Goal: Information Seeking & Learning: Check status

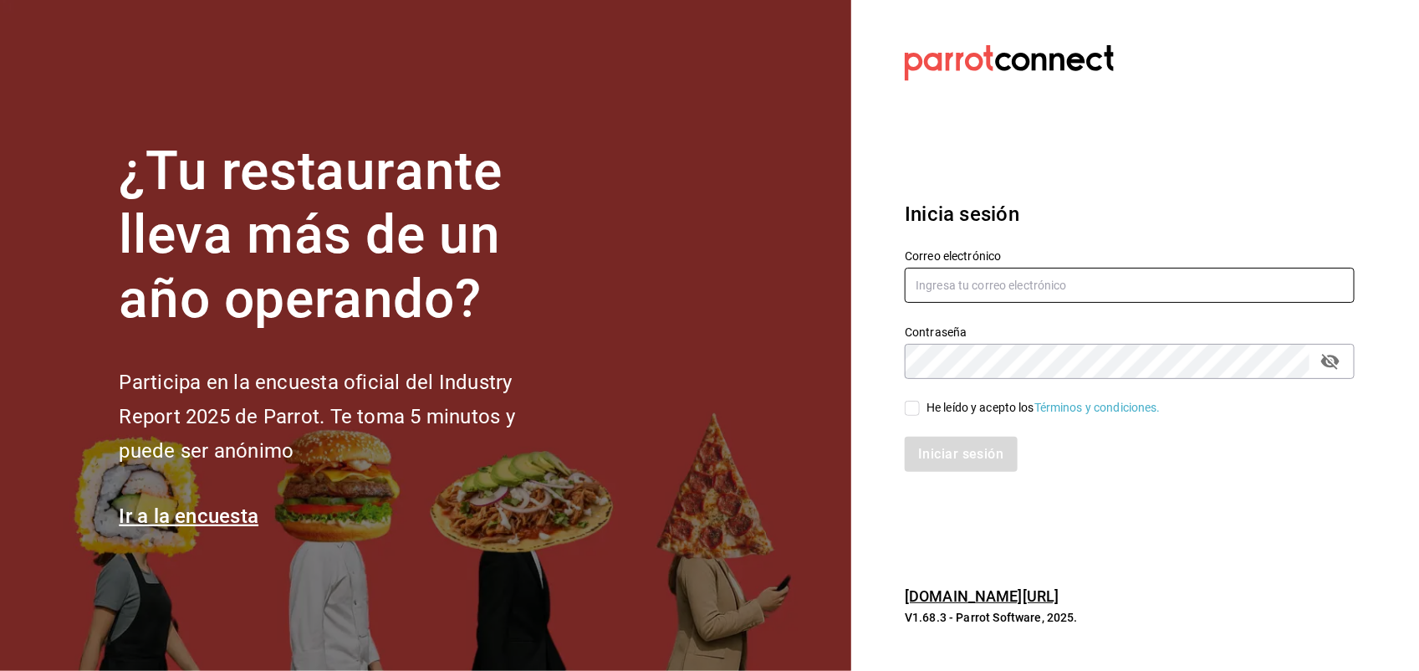
type input "[PERSON_NAME][EMAIL_ADDRESS][PERSON_NAME][DOMAIN_NAME]"
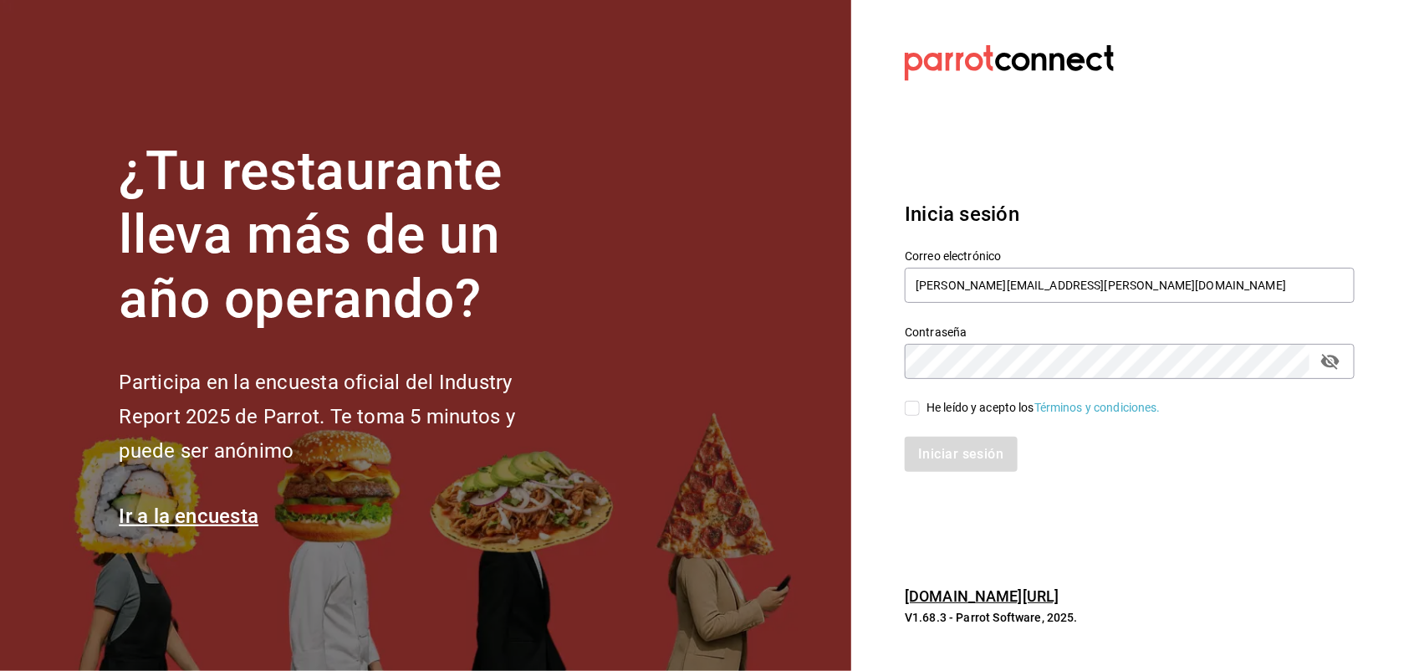
click at [908, 408] on input "He leído y acepto los Términos y condiciones." at bounding box center [912, 408] width 15 height 15
click at [914, 406] on input "He leído y acepto los Términos y condiciones." at bounding box center [912, 408] width 15 height 15
checkbox input "true"
click at [930, 447] on button "Iniciar sesión" at bounding box center [962, 453] width 114 height 35
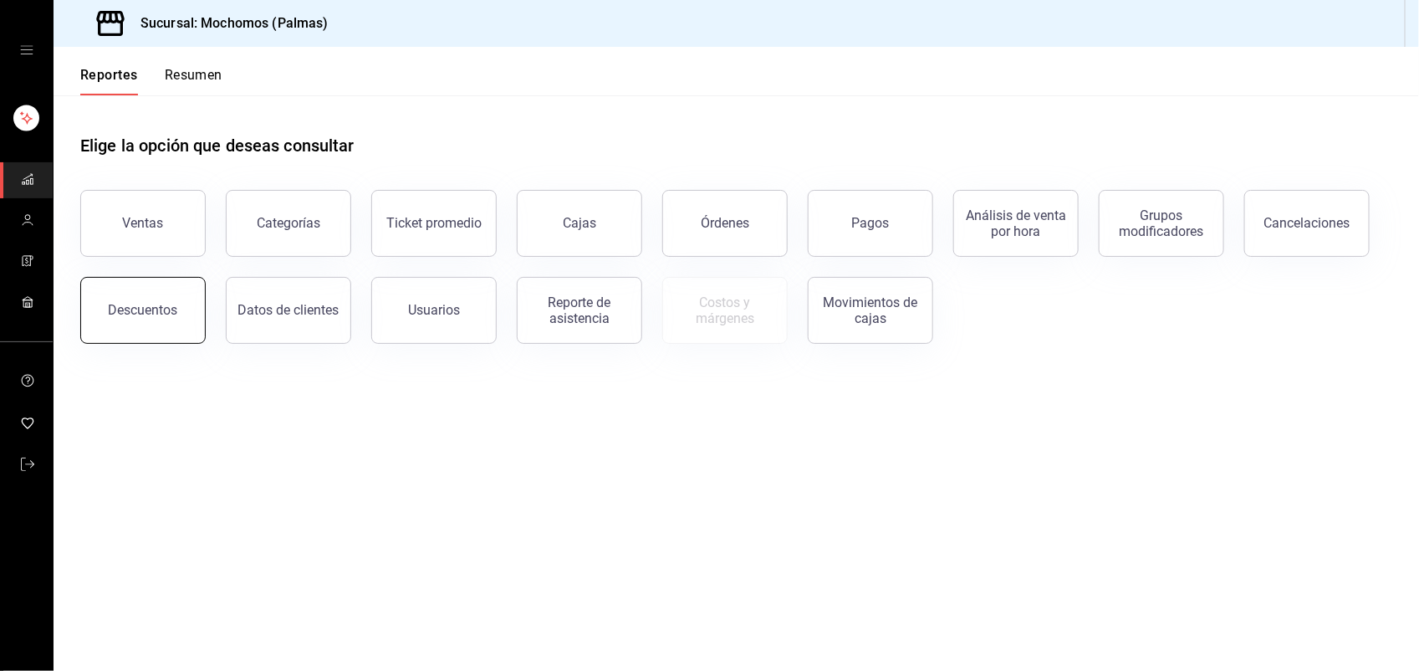
click at [161, 309] on div "Descuentos" at bounding box center [143, 310] width 69 height 16
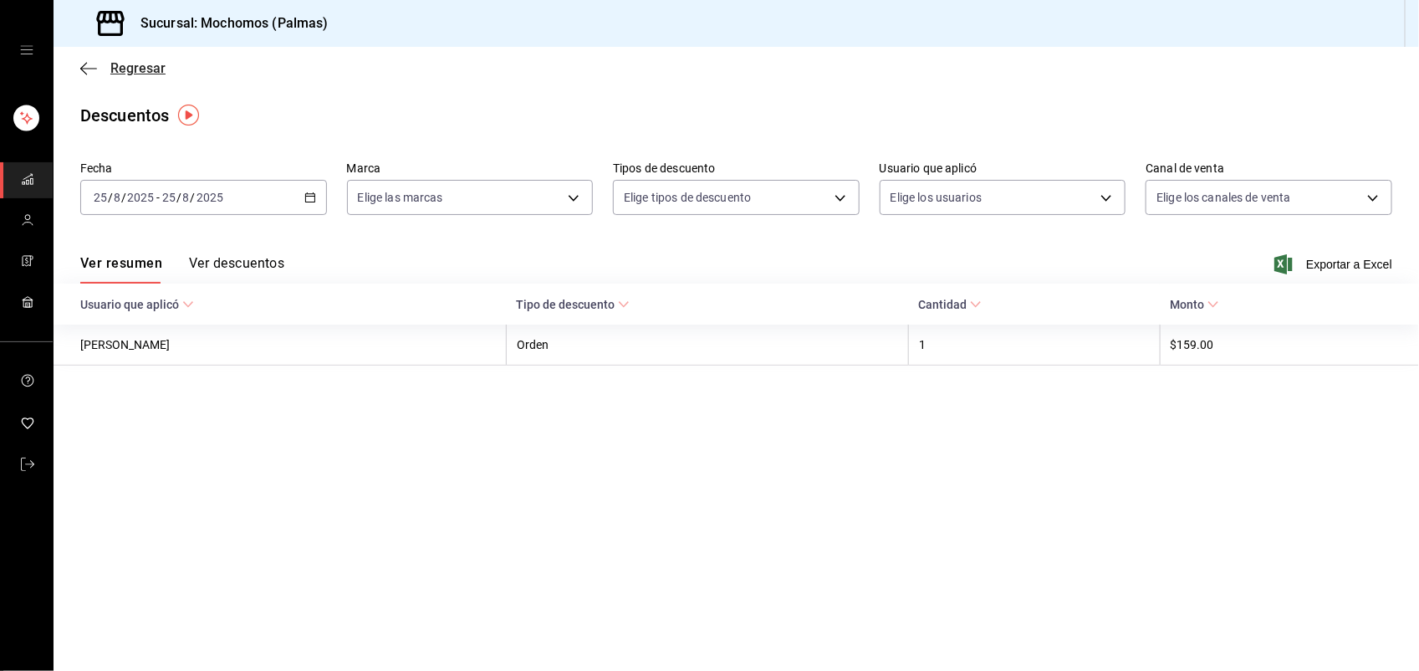
click at [148, 69] on span "Regresar" at bounding box center [137, 68] width 55 height 16
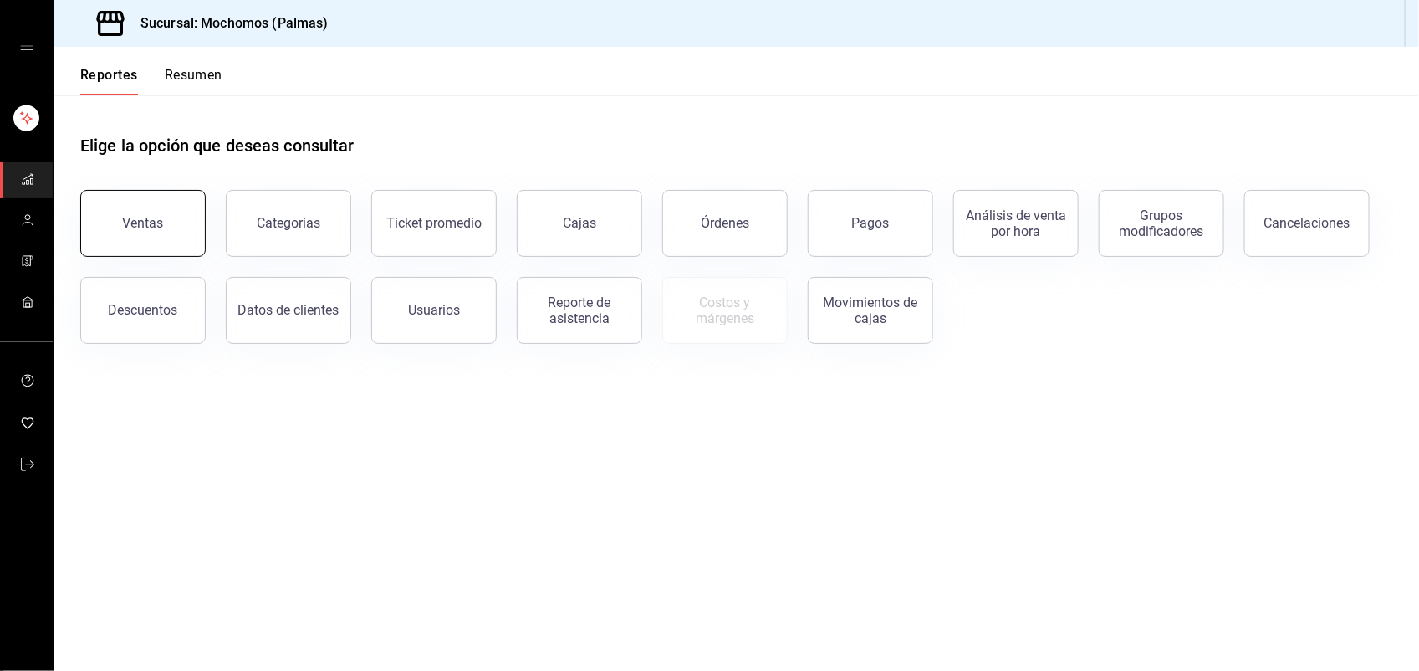
click at [126, 222] on div "Ventas" at bounding box center [143, 223] width 41 height 16
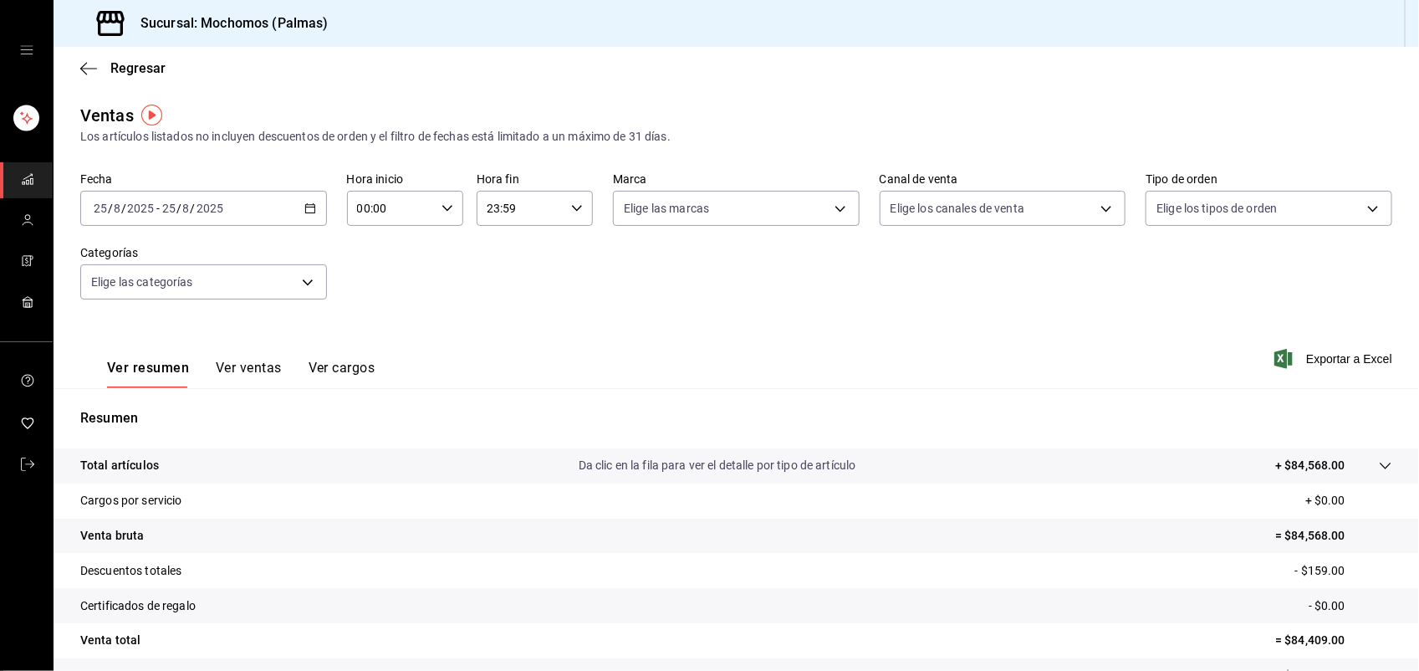
click at [242, 365] on button "Ver ventas" at bounding box center [249, 374] width 66 height 28
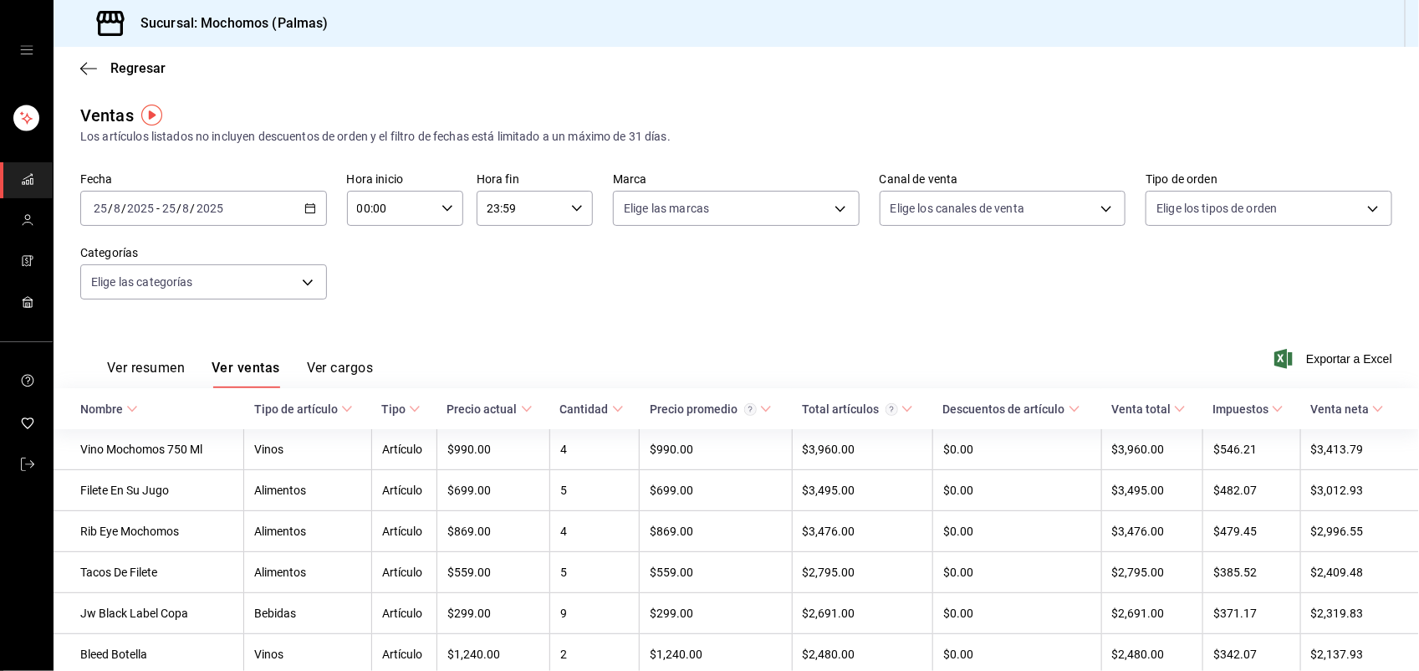
click at [341, 415] on icon at bounding box center [347, 409] width 12 height 12
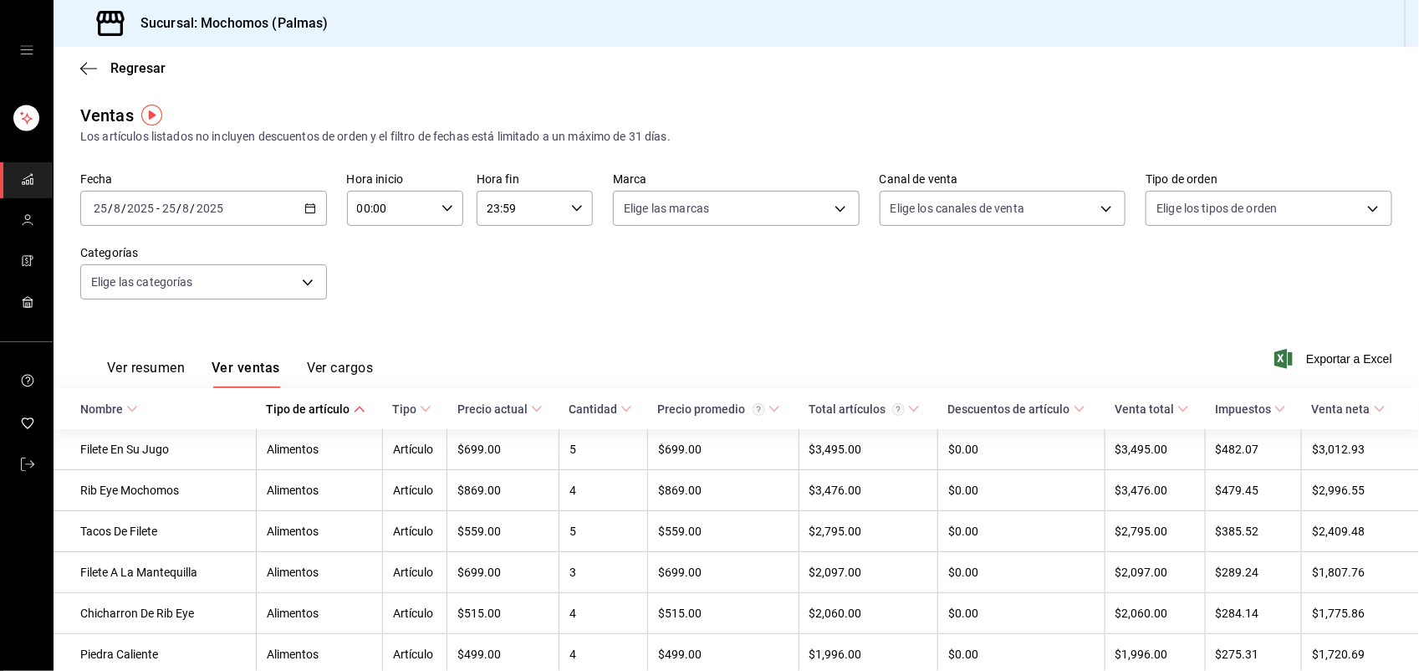
click at [340, 415] on div "Tipo de artículo" at bounding box center [309, 408] width 84 height 13
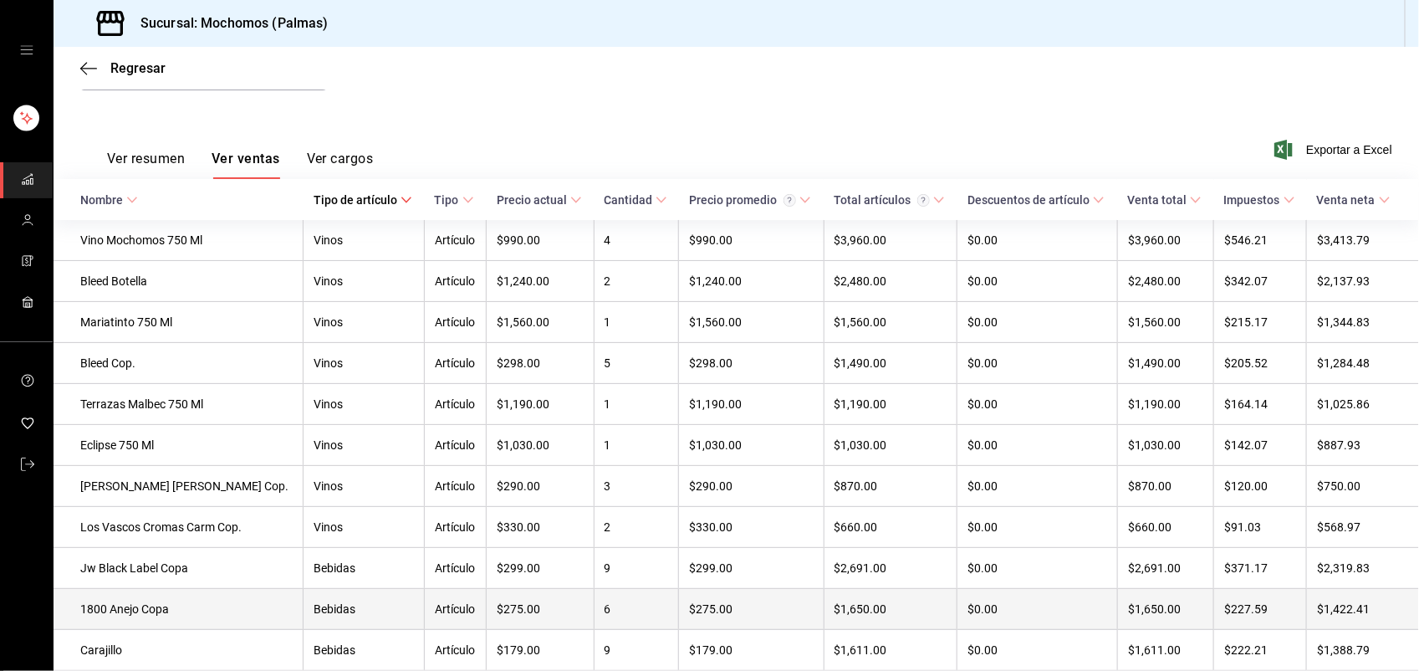
scroll to position [251, 0]
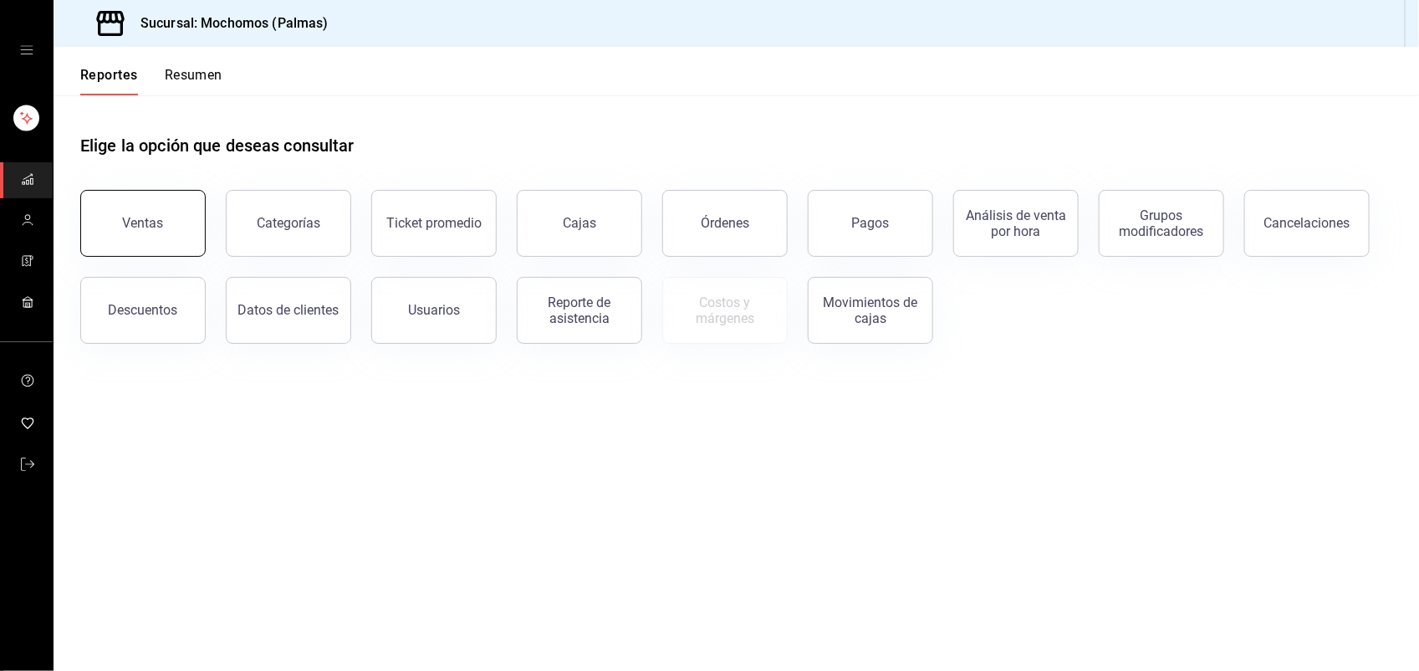
click at [161, 234] on button "Ventas" at bounding box center [142, 223] width 125 height 67
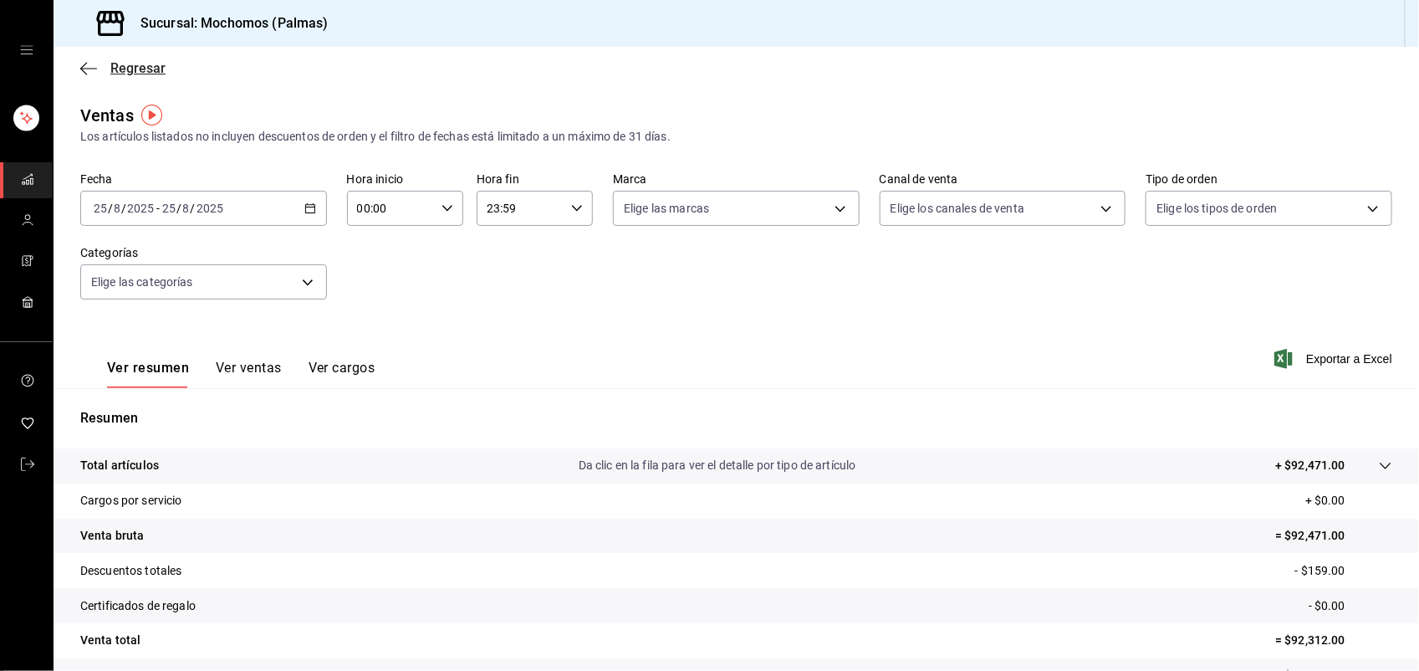
click at [145, 68] on span "Regresar" at bounding box center [137, 68] width 55 height 16
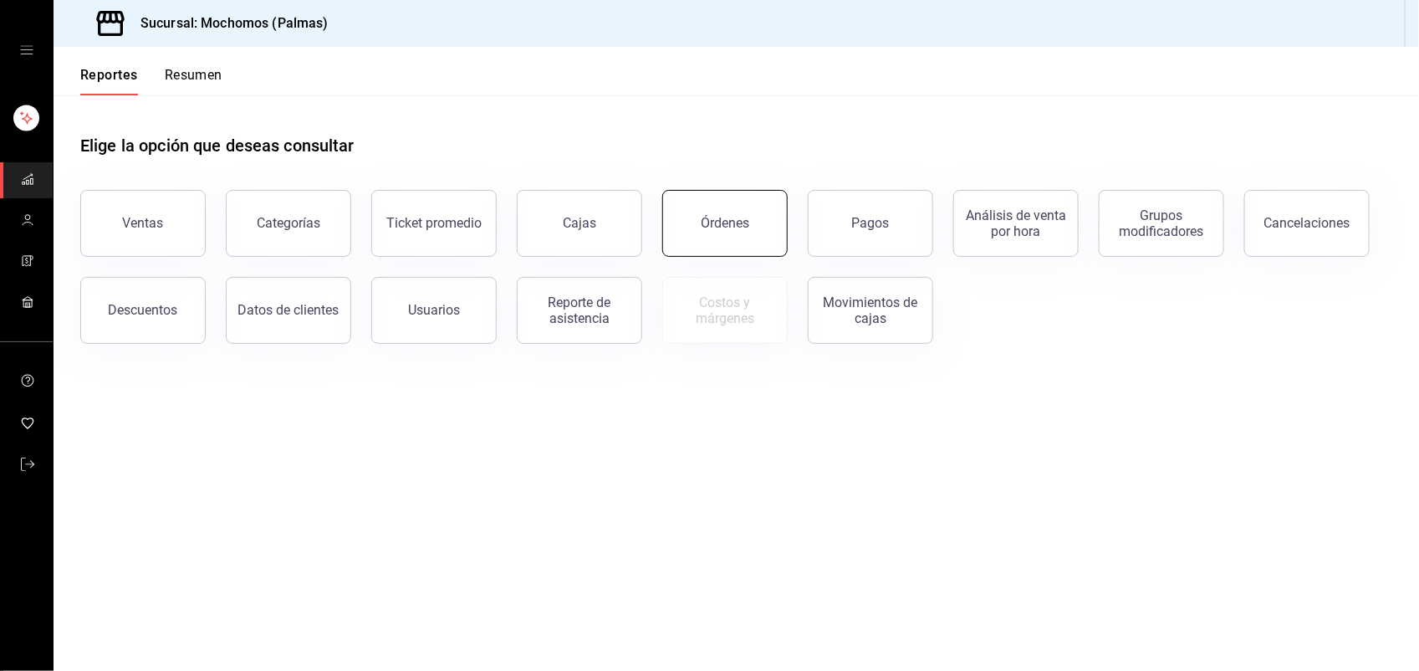
click at [758, 203] on button "Órdenes" at bounding box center [724, 223] width 125 height 67
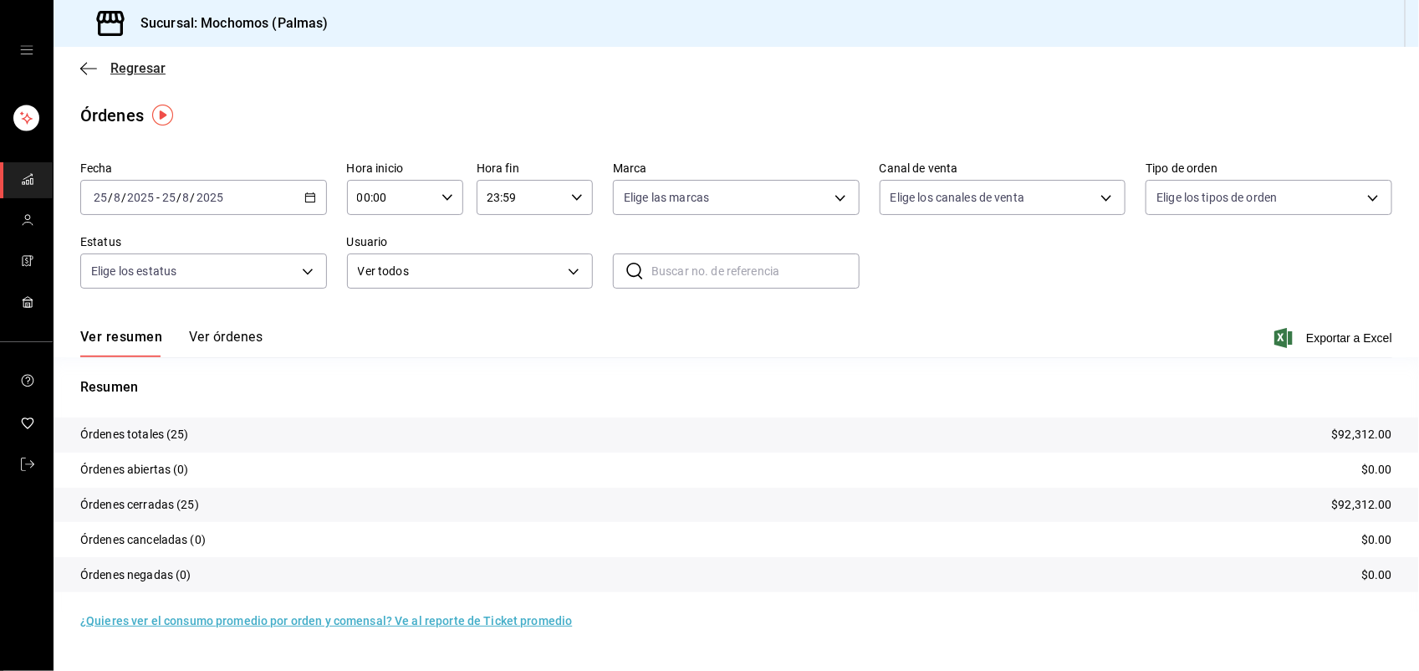
click at [148, 64] on span "Regresar" at bounding box center [137, 68] width 55 height 16
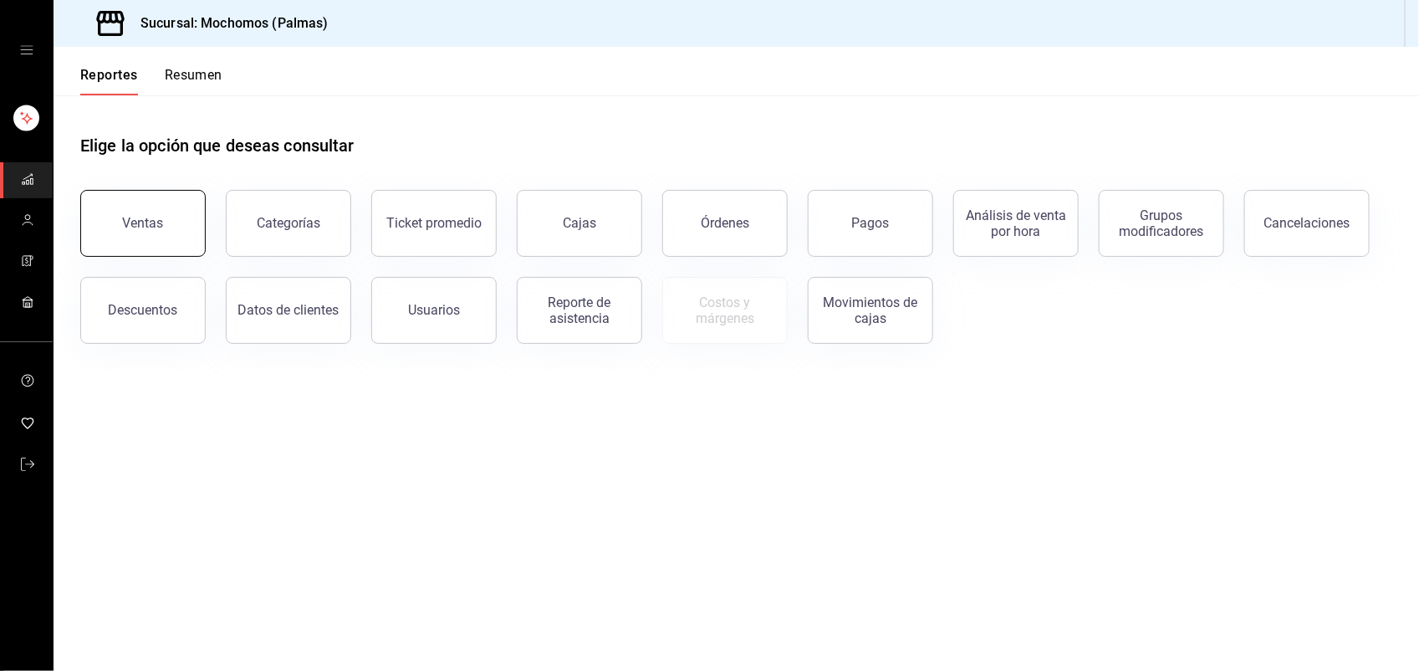
click at [138, 210] on button "Ventas" at bounding box center [142, 223] width 125 height 67
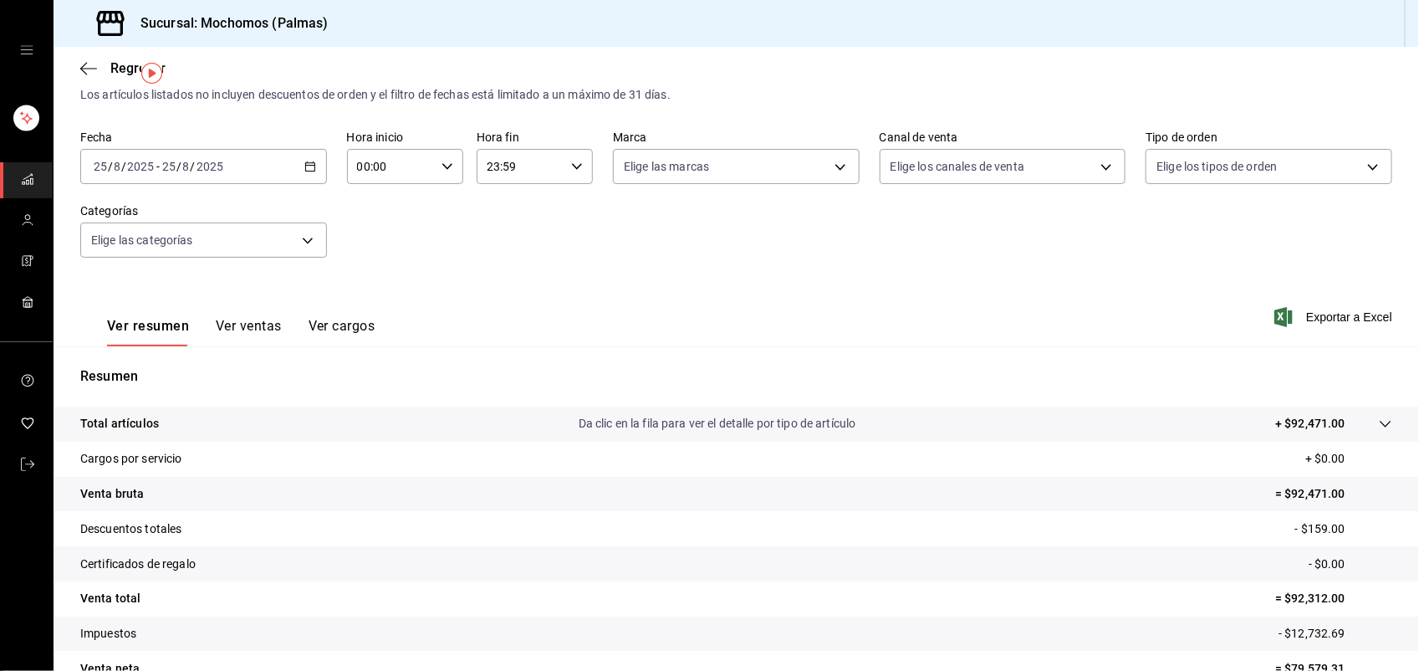
scroll to position [130, 0]
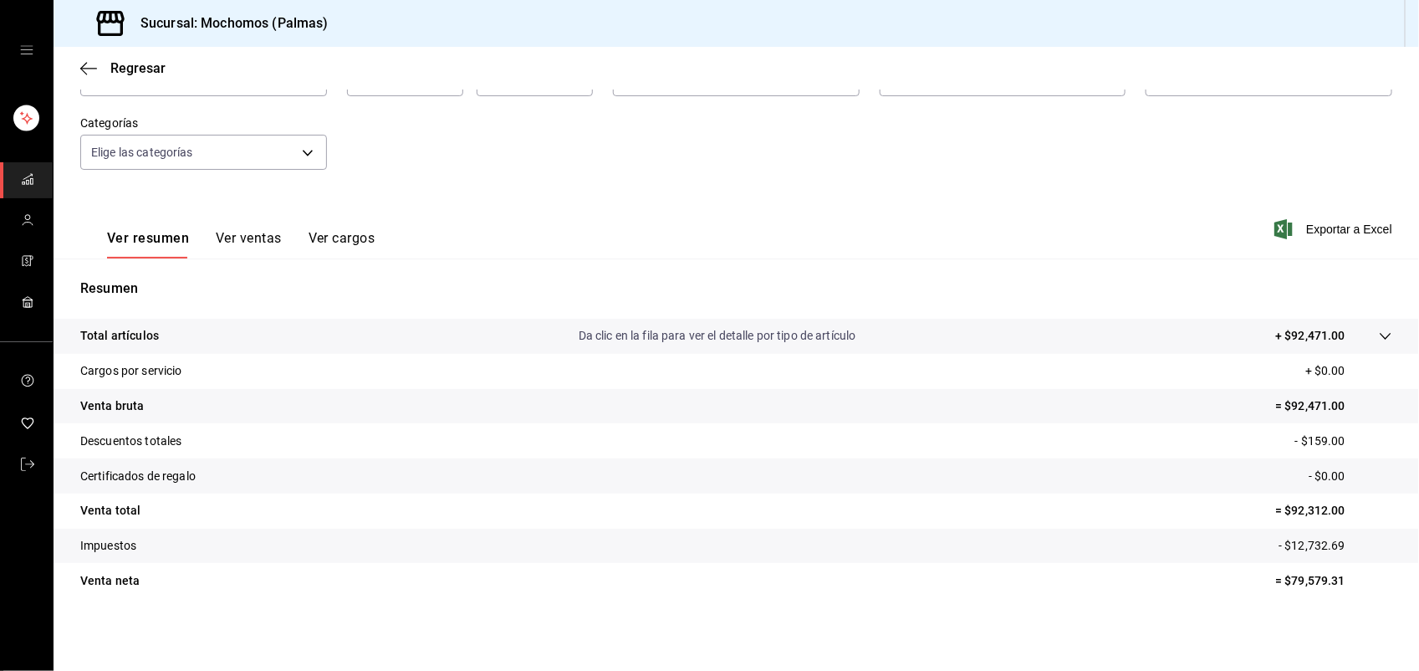
click at [1379, 339] on icon at bounding box center [1385, 335] width 13 height 13
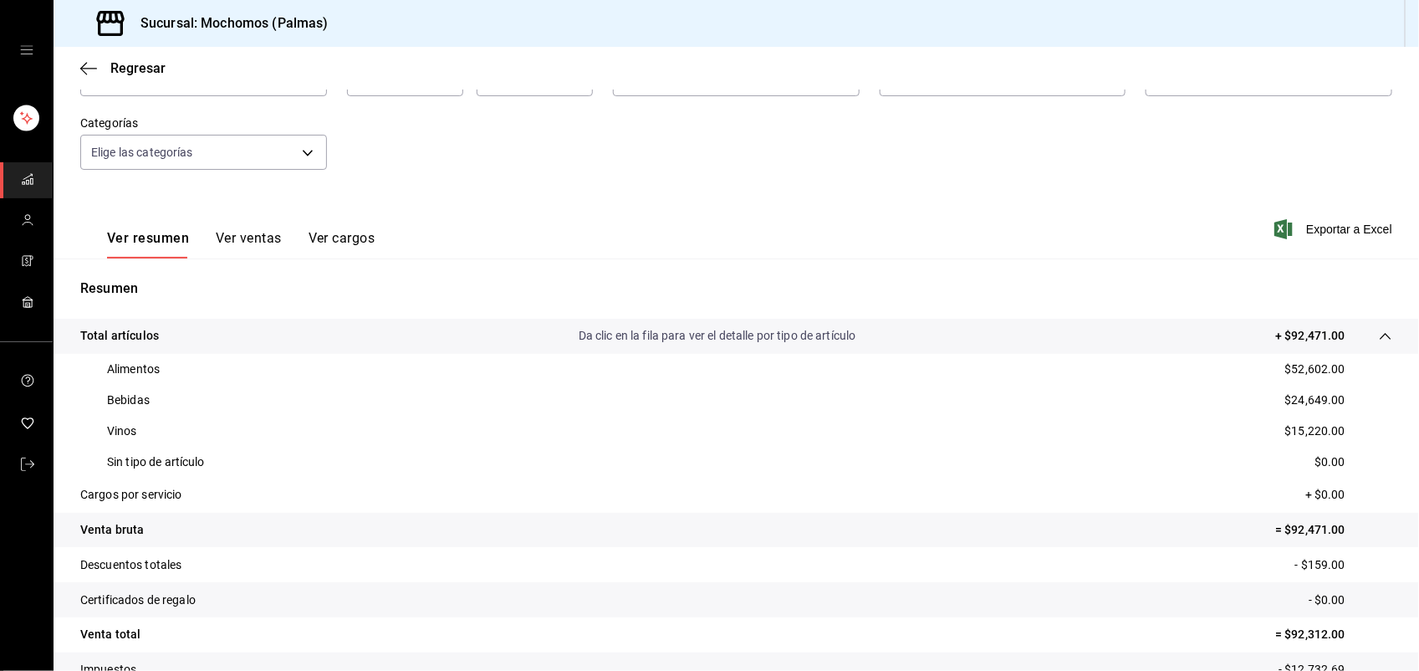
click at [253, 241] on button "Ver ventas" at bounding box center [249, 244] width 66 height 28
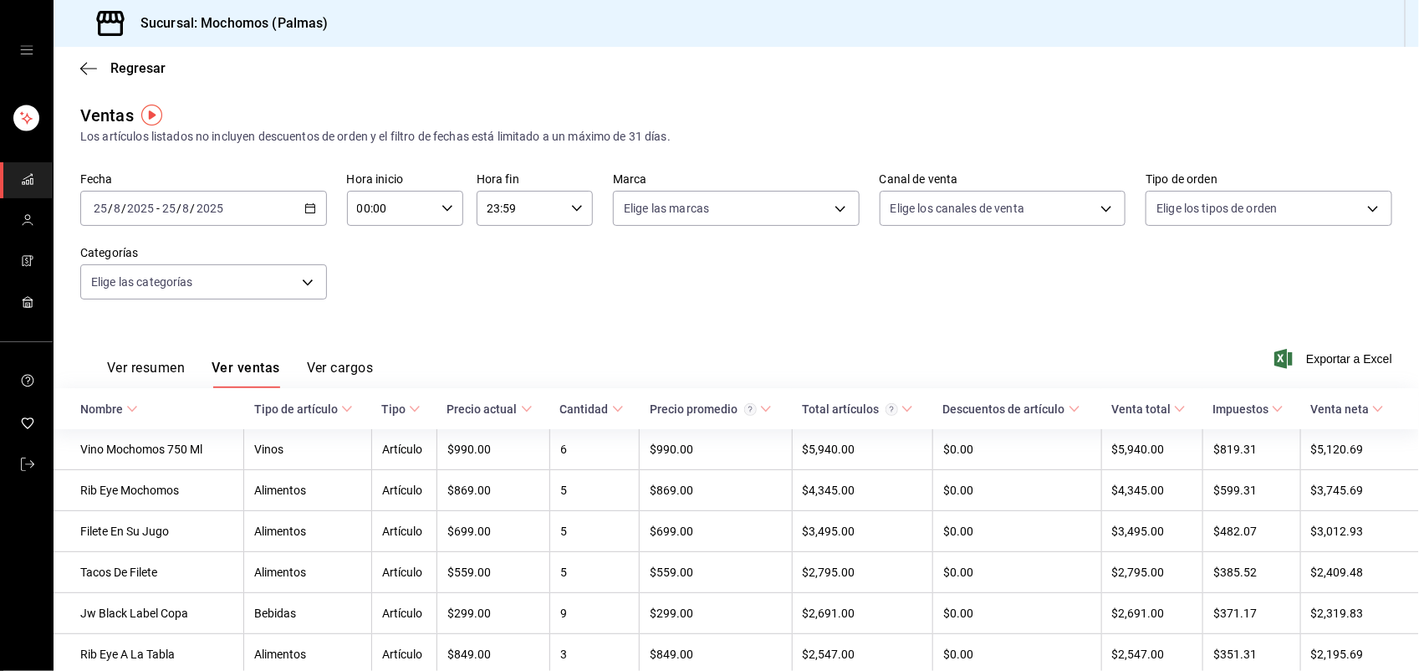
click at [612, 414] on icon at bounding box center [618, 409] width 12 height 12
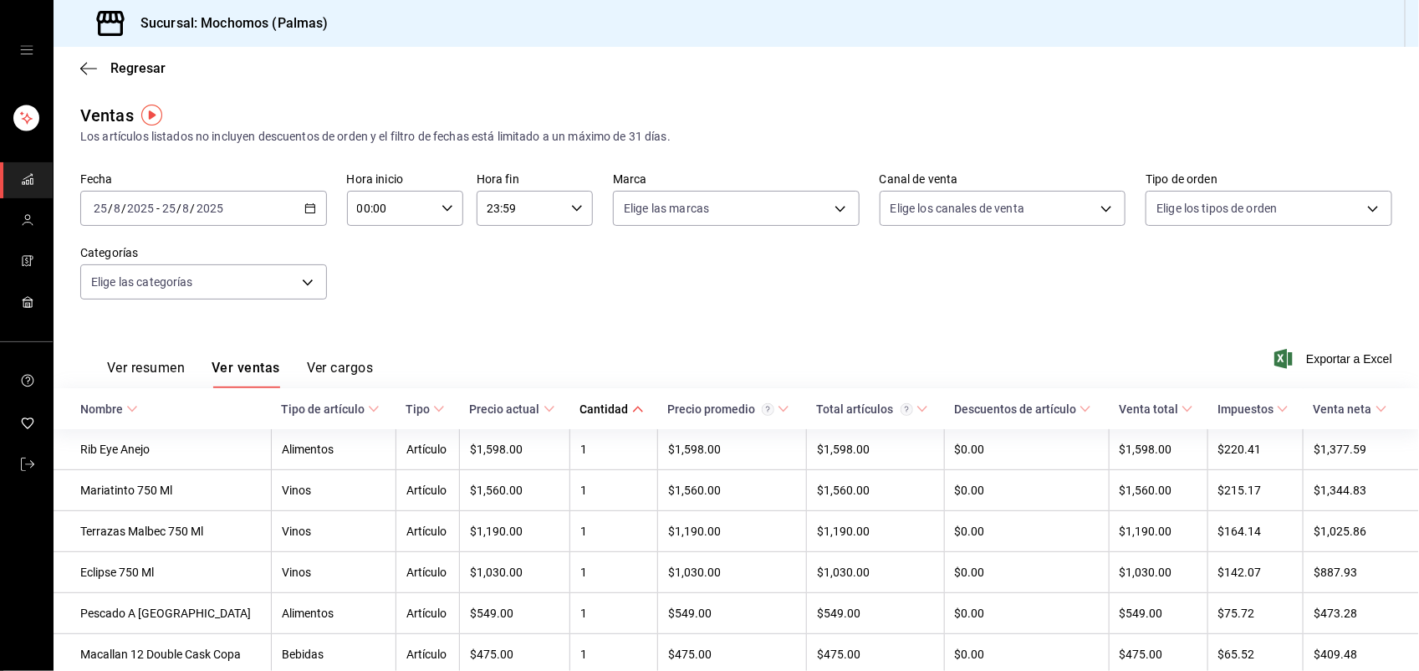
click at [632, 406] on icon at bounding box center [638, 409] width 12 height 12
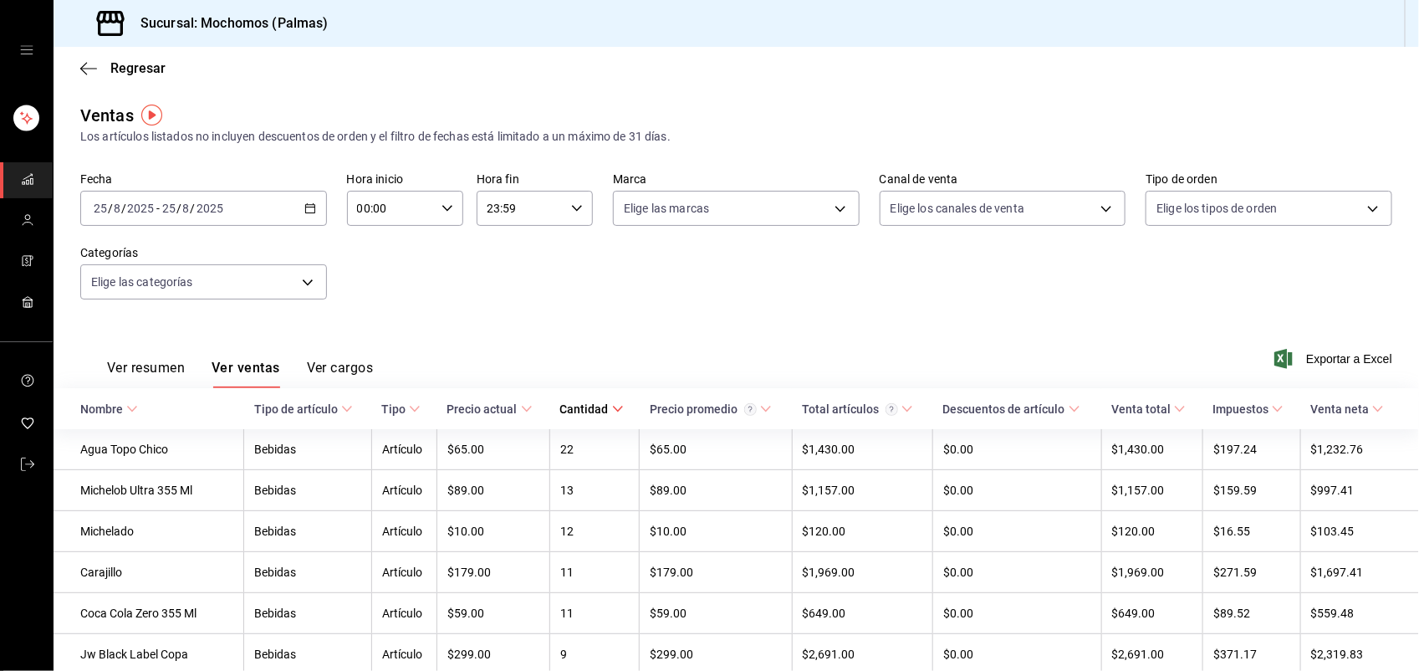
click at [134, 404] on icon at bounding box center [132, 409] width 12 height 12
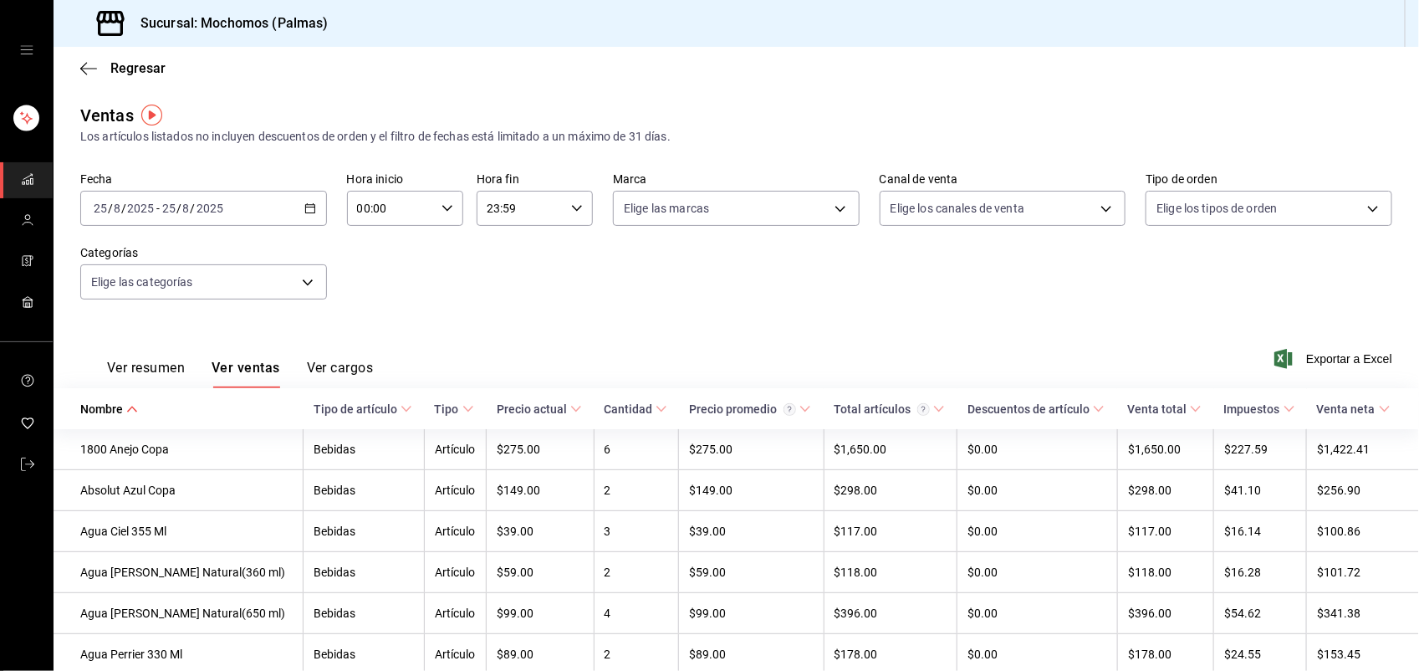
click at [656, 414] on icon at bounding box center [662, 409] width 12 height 12
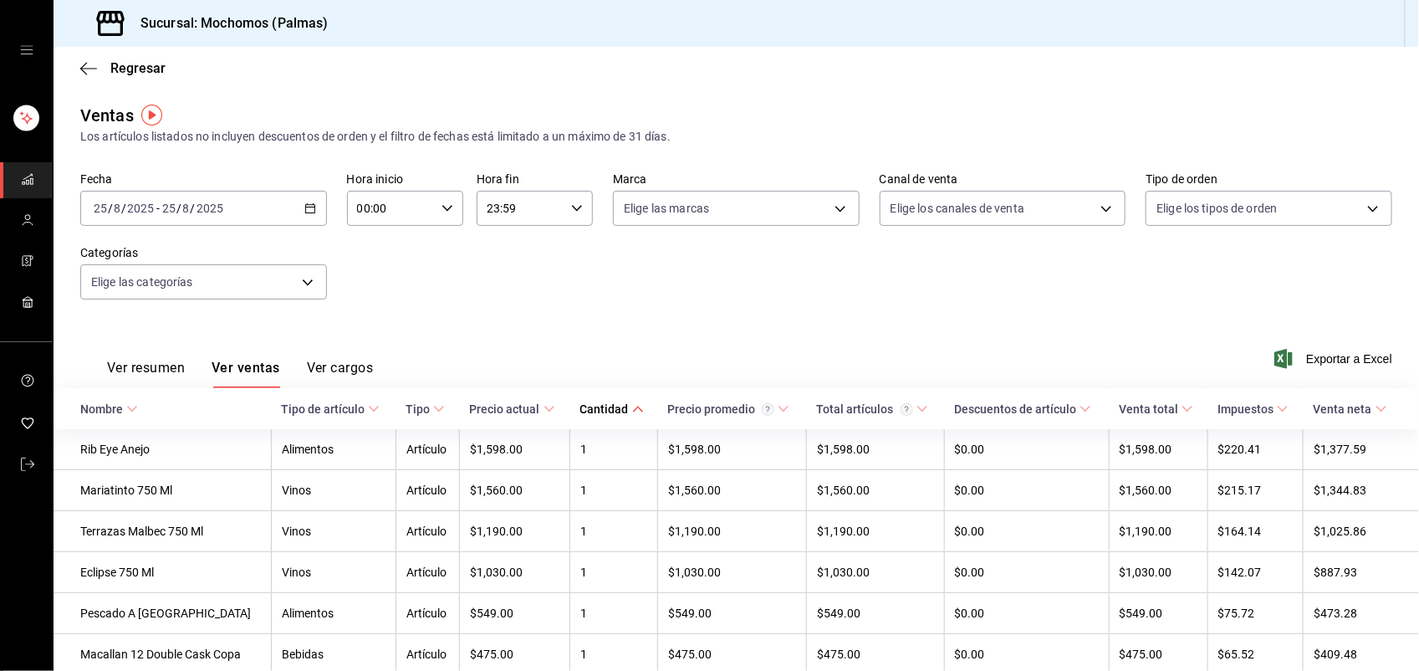
click at [632, 414] on icon at bounding box center [638, 409] width 12 height 12
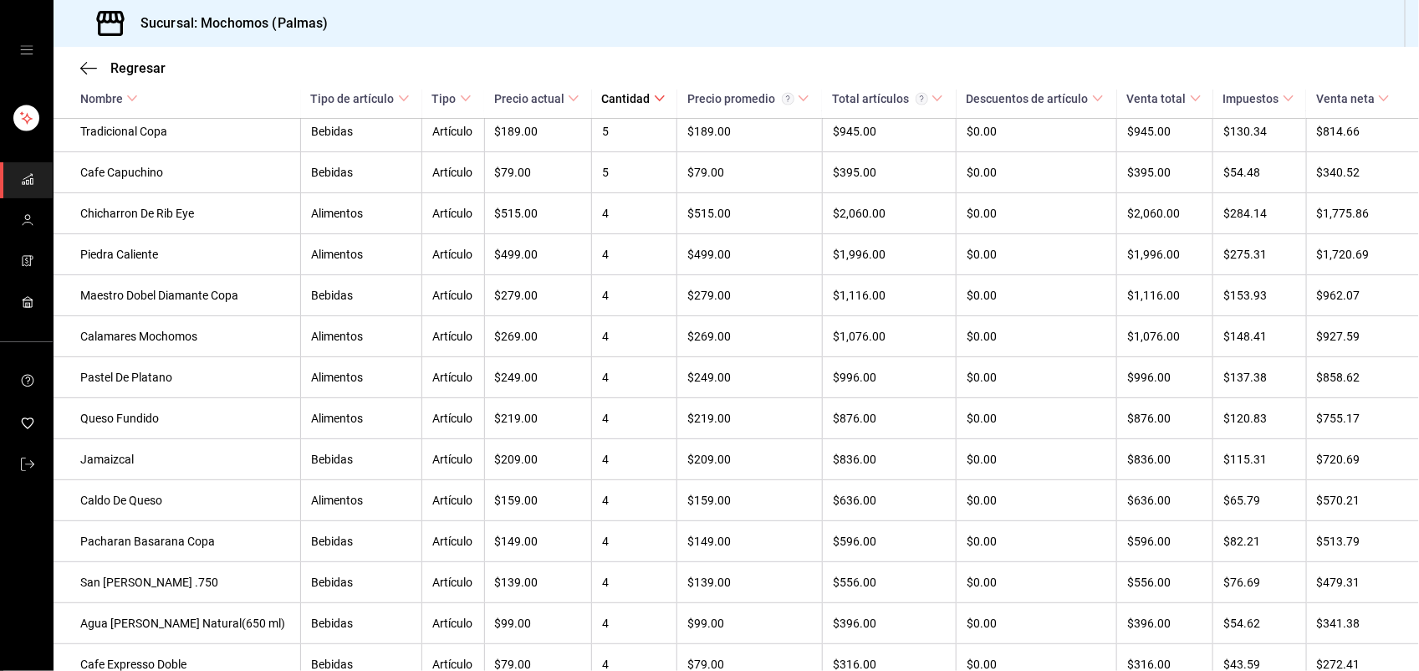
scroll to position [1212, 0]
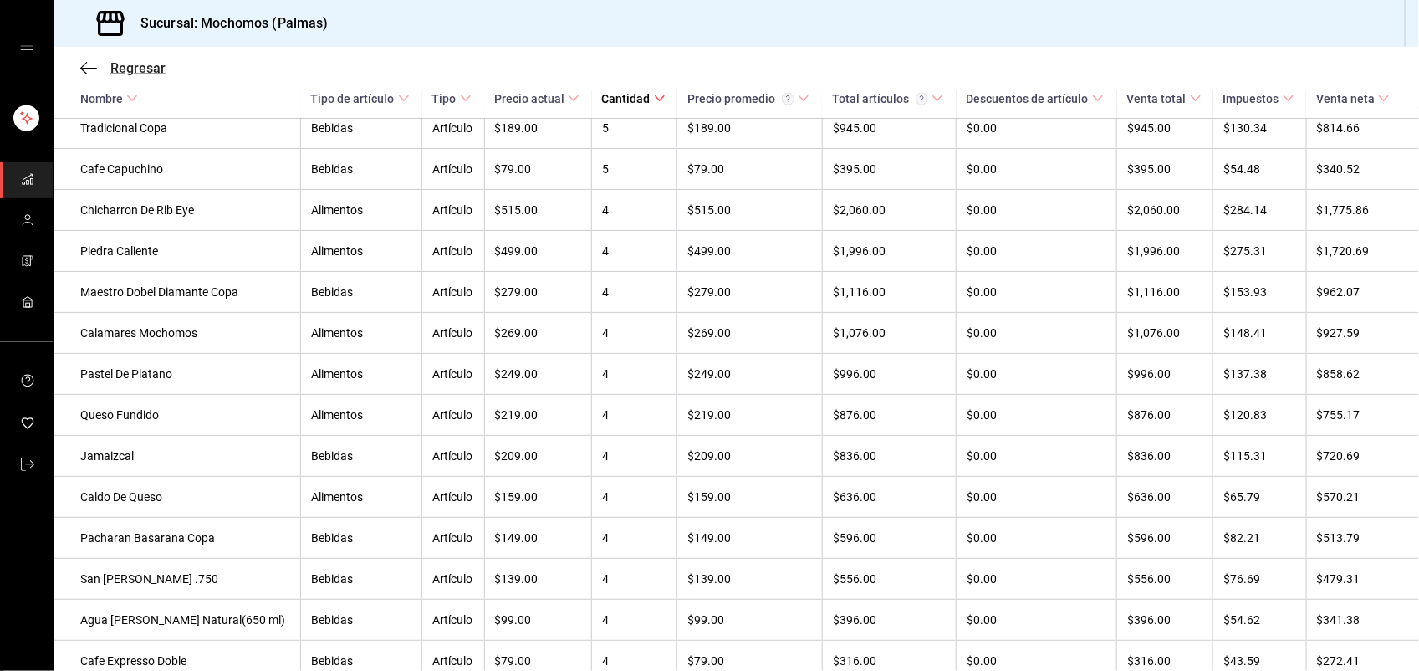
click at [147, 67] on span "Regresar" at bounding box center [137, 68] width 55 height 16
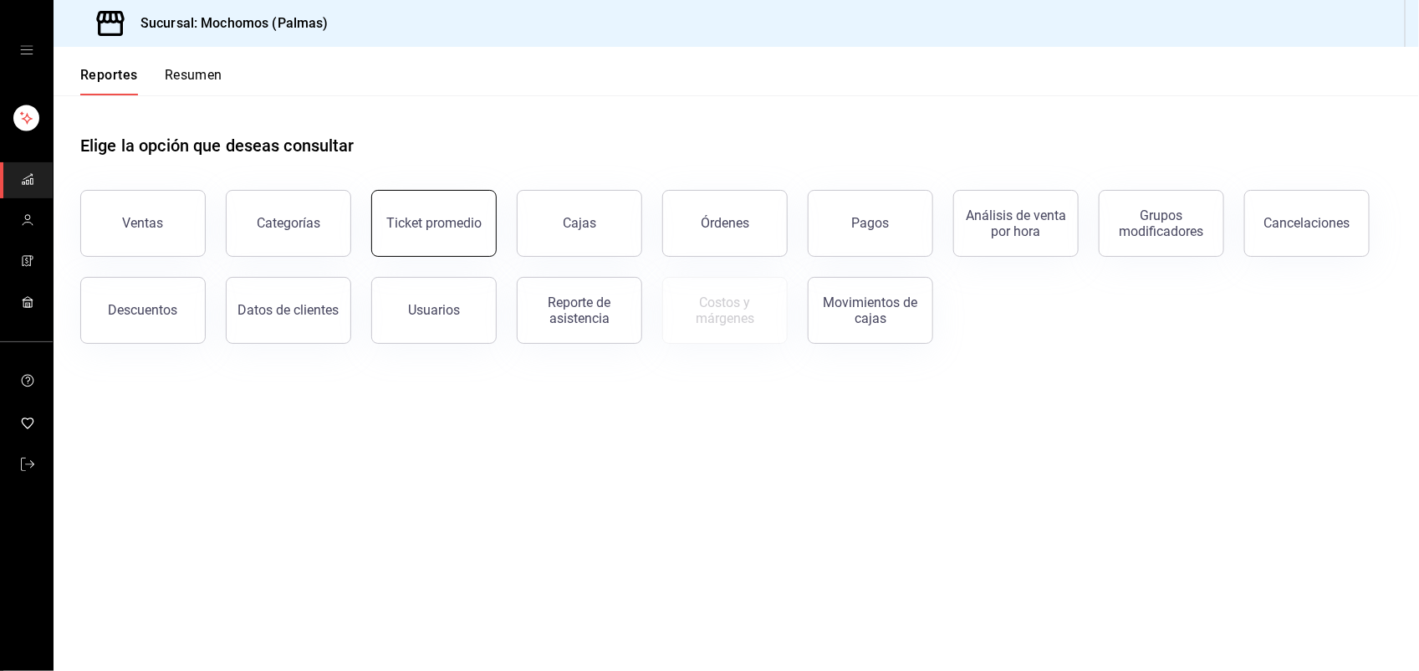
click at [414, 214] on button "Ticket promedio" at bounding box center [433, 223] width 125 height 67
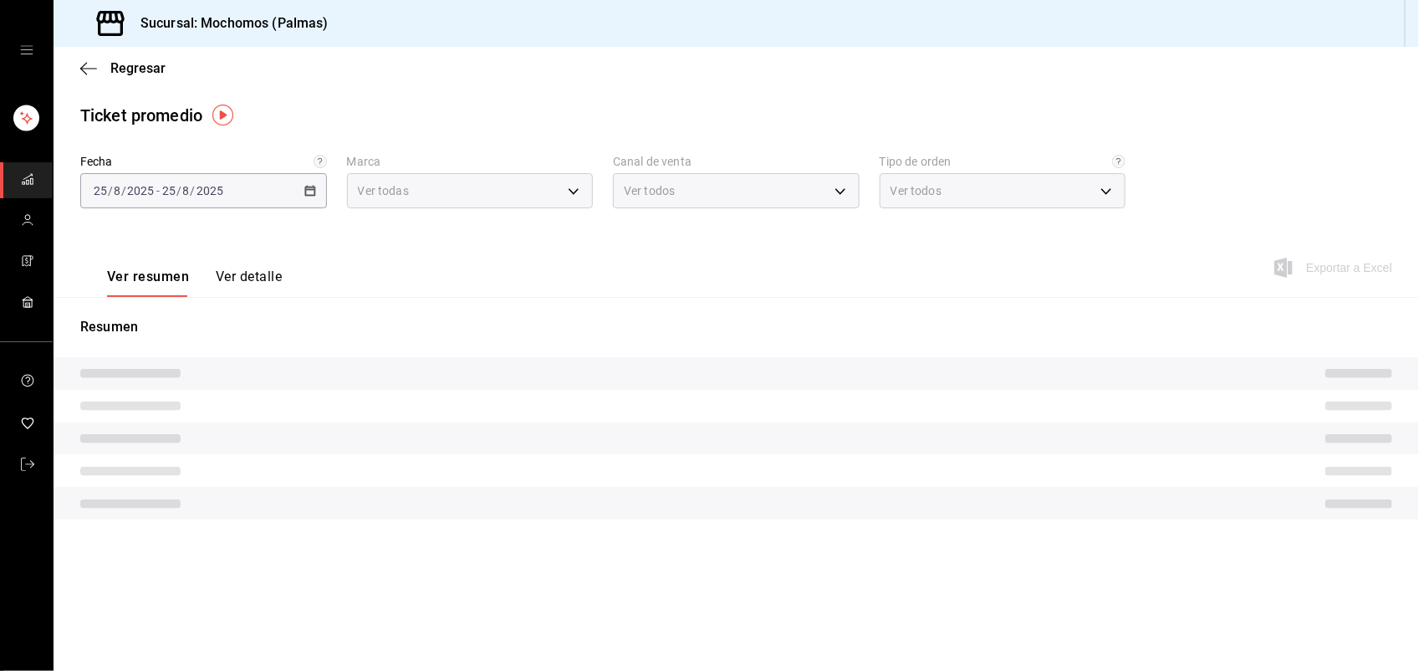
type input "70f98016-ab90-4f26-81e6-ab4884d8d8a0"
type input "PARROT,UBER_EATS,RAPPI,DIDI_FOOD,ONLINE"
type input "1406dacc-122d-474b-a961-72adf1b142d8,23052771-8e1b-43e3-b7da-1a661d939937,EXTER…"
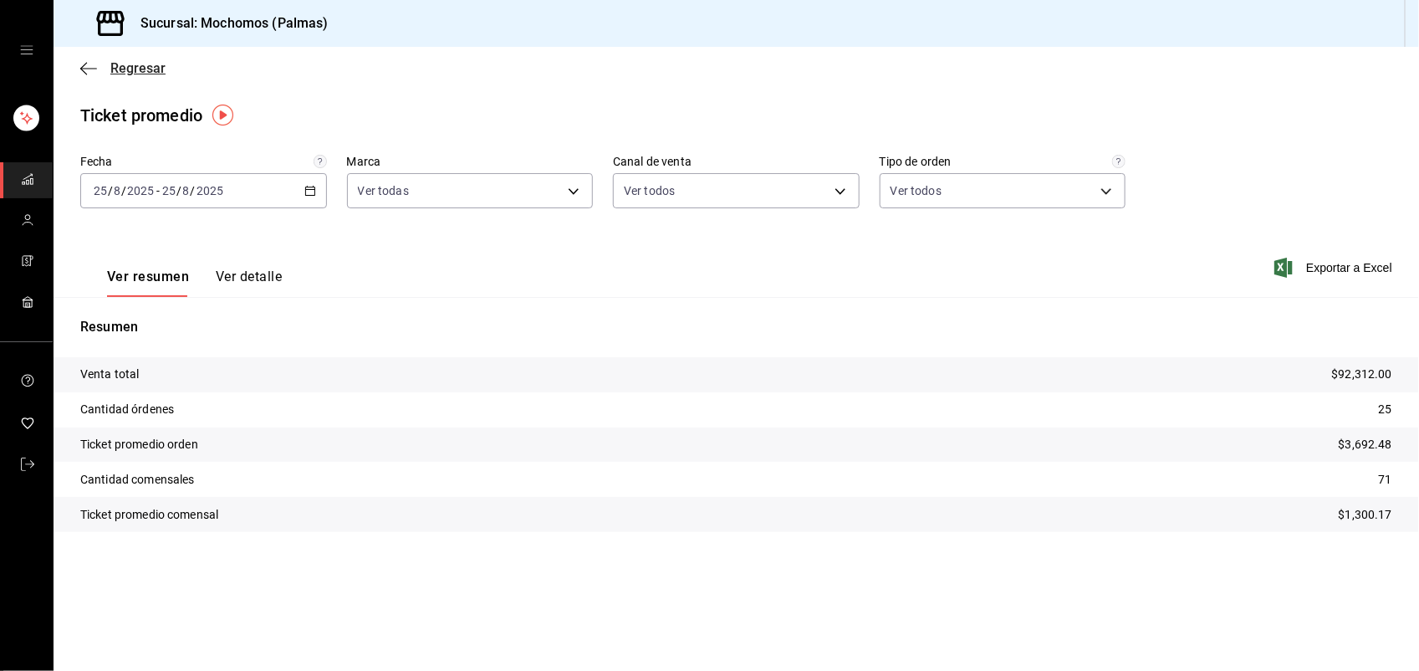
click at [147, 69] on span "Regresar" at bounding box center [137, 68] width 55 height 16
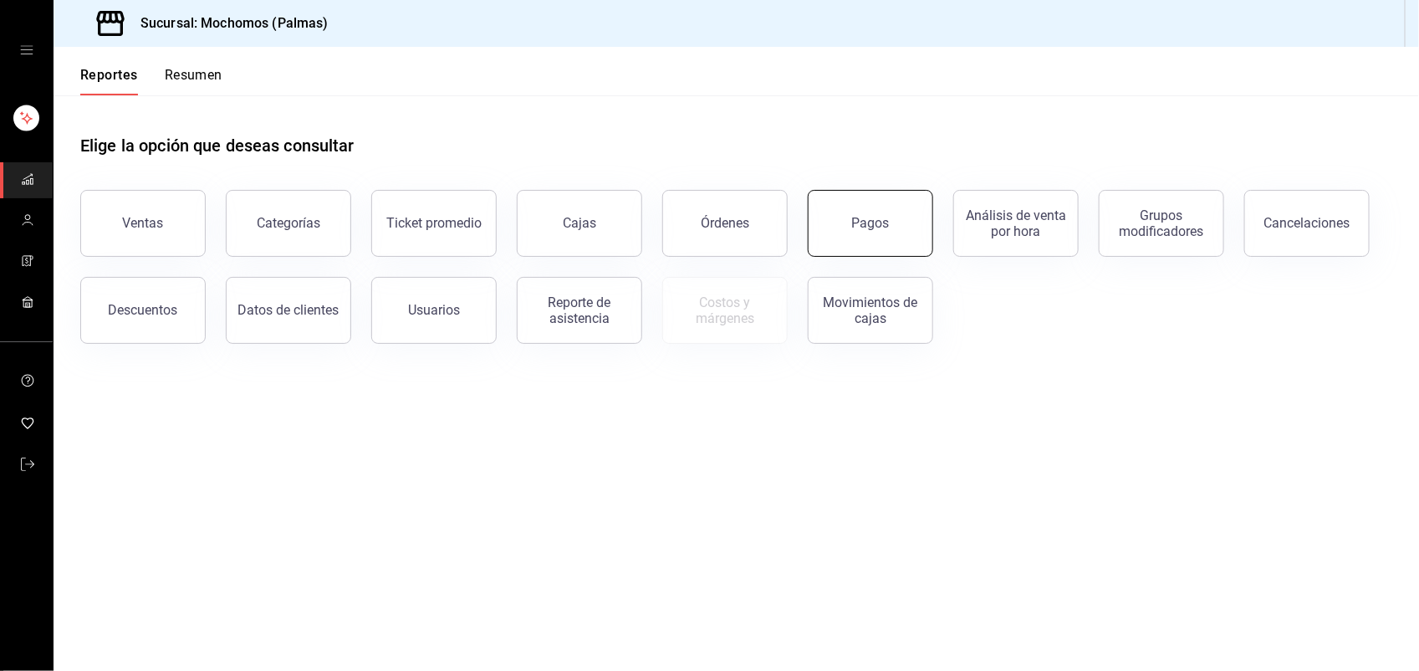
click at [842, 206] on button "Pagos" at bounding box center [870, 223] width 125 height 67
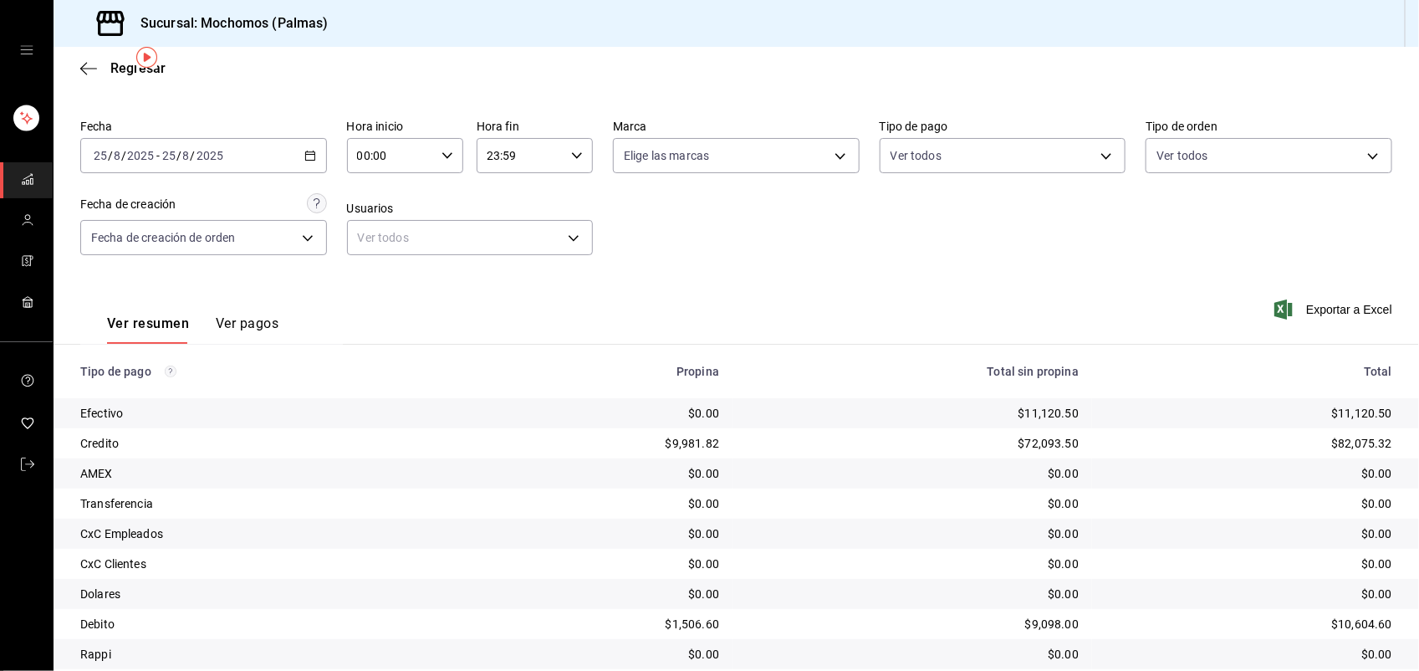
scroll to position [84, 0]
